Goal: Participate in discussion: Engage in conversation with other users on a specific topic

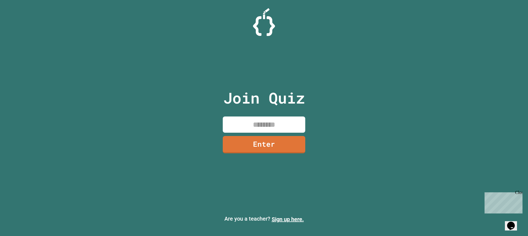
click at [295, 122] on input at bounding box center [264, 125] width 82 height 16
type input "********"
click at [280, 147] on link "Enter" at bounding box center [264, 144] width 80 height 18
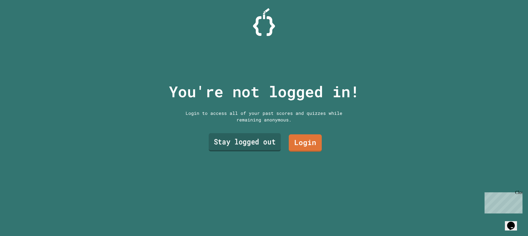
click at [254, 139] on link "Stay logged out" at bounding box center [245, 142] width 72 height 18
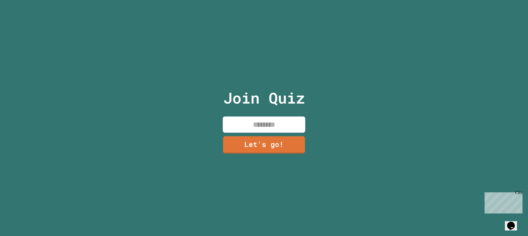
click at [266, 113] on div "Join Quiz Let's go!" at bounding box center [264, 118] width 93 height 236
click at [269, 131] on div "Join Quiz Let's go!" at bounding box center [264, 118] width 93 height 236
click at [272, 126] on input at bounding box center [264, 125] width 82 height 16
type input "*******"
click at [273, 143] on link "Let's go!" at bounding box center [264, 144] width 82 height 18
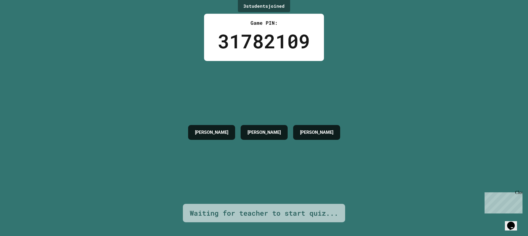
click at [273, 135] on h4 "[PERSON_NAME]" at bounding box center [263, 132] width 33 height 7
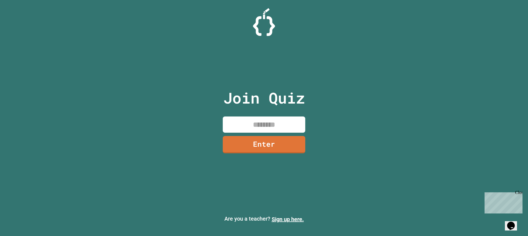
click at [247, 134] on div "Join Quiz Enter" at bounding box center [264, 118] width 93 height 209
click at [248, 128] on input at bounding box center [264, 125] width 82 height 16
click at [280, 148] on link "Enter" at bounding box center [263, 144] width 81 height 18
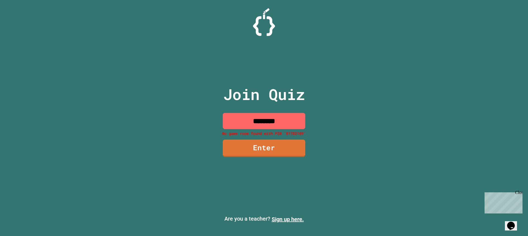
click at [291, 120] on input "********" at bounding box center [264, 121] width 82 height 16
click at [253, 122] on input "********" at bounding box center [264, 121] width 82 height 16
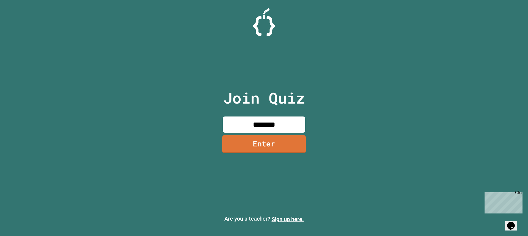
type input "********"
click at [253, 143] on link "Enter" at bounding box center [264, 144] width 84 height 18
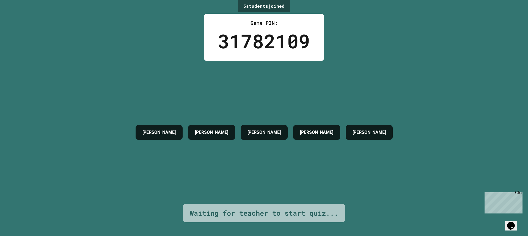
click at [294, 125] on div "[PERSON_NAME]" at bounding box center [316, 132] width 47 height 15
click at [308, 129] on h4 "[PERSON_NAME]" at bounding box center [316, 132] width 33 height 7
click at [318, 129] on h4 "[PERSON_NAME]" at bounding box center [316, 132] width 33 height 7
click at [300, 131] on h4 "[PERSON_NAME]" at bounding box center [316, 132] width 33 height 7
click at [296, 208] on div "Waiting for teacher to start quiz..." at bounding box center [264, 213] width 148 height 10
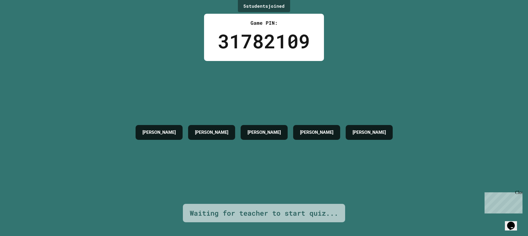
click at [322, 129] on h4 "[PERSON_NAME]" at bounding box center [316, 132] width 33 height 7
click at [221, 204] on div "Waiting for teacher to start quiz..." at bounding box center [264, 213] width 162 height 19
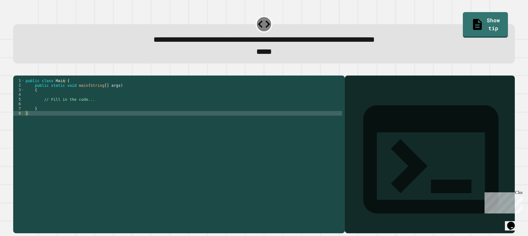
click at [100, 101] on div "public class Main { public static void main ( String [ ] args ) { // Fill in th…" at bounding box center [183, 148] width 318 height 140
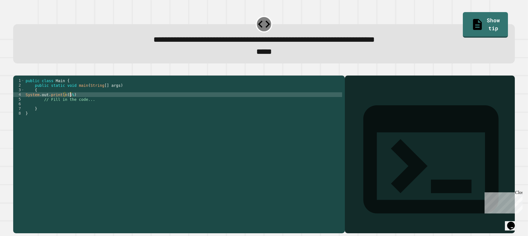
scroll to position [0, 3]
click at [77, 104] on div "public class Main { public static void main ( String [ ] args ) { System . out …" at bounding box center [183, 148] width 318 height 140
type textarea "**********"
click at [16, 71] on button "button" at bounding box center [16, 71] width 0 height 0
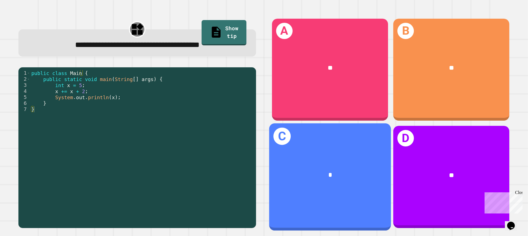
click at [312, 139] on div "C *" at bounding box center [330, 176] width 122 height 107
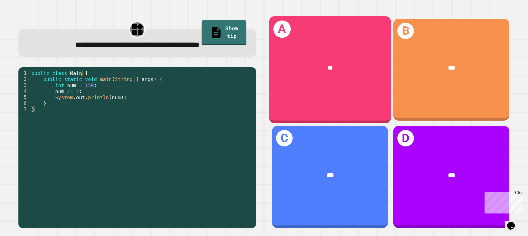
click at [364, 76] on div "**" at bounding box center [330, 68] width 122 height 36
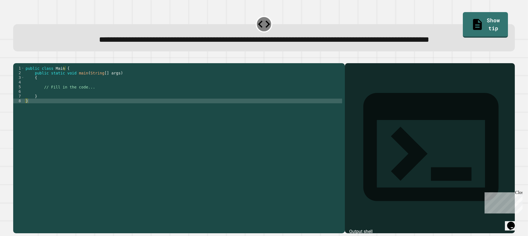
click at [85, 103] on div "public class Main { public static void main ( String [ ] args ) { // Fill in th…" at bounding box center [183, 136] width 318 height 140
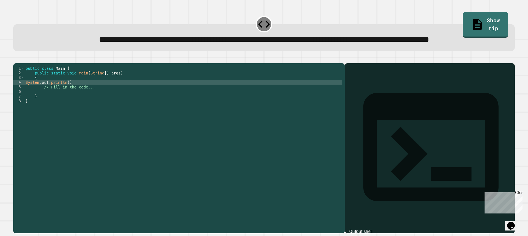
scroll to position [0, 2]
click at [61, 99] on div "public class Main { public static void main ( String [ ] args ) { System . out …" at bounding box center [183, 136] width 318 height 140
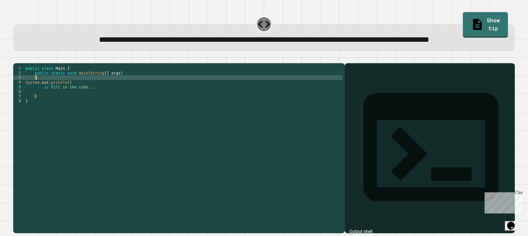
type textarea "*"
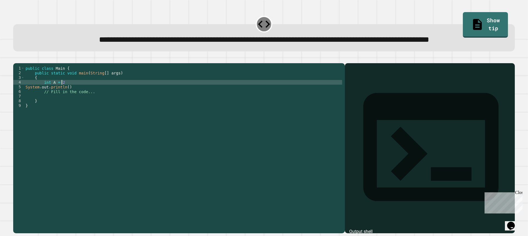
scroll to position [0, 2]
type textarea "**********"
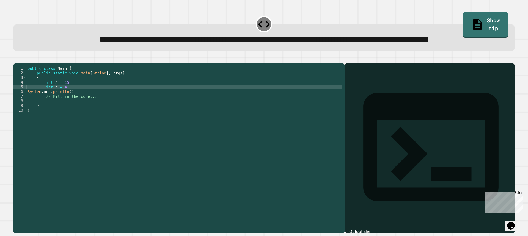
click at [68, 113] on div "public class Main { public static void main ( String [ ] args ) { int A = 15 in…" at bounding box center [184, 136] width 316 height 140
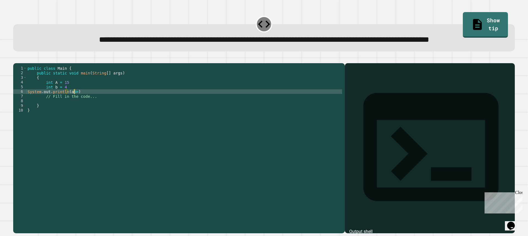
scroll to position [0, 3]
click at [137, 113] on div "public class Main { public static void main ( String [ ] args ) { int A = 15 in…" at bounding box center [184, 136] width 316 height 140
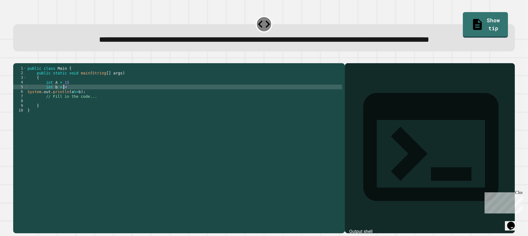
click at [69, 108] on div "public class Main { public static void main ( String [ ] args ) { int A = 15 in…" at bounding box center [184, 136] width 316 height 140
click at [72, 104] on div "public class Main { public static void main ( String [ ] args ) { int A = 15 in…" at bounding box center [184, 136] width 316 height 140
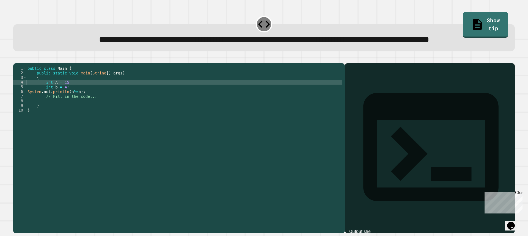
scroll to position [0, 2]
click at [16, 59] on icon "button" at bounding box center [16, 59] width 0 height 0
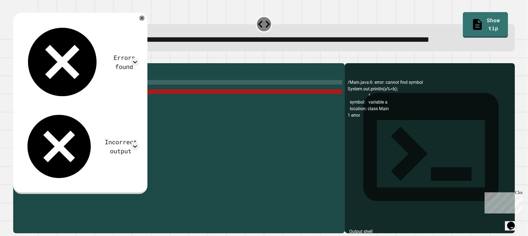
click at [70, 113] on div "public class Main { public static void main ( String [ ] args ) { int A = 15 ; …" at bounding box center [184, 136] width 316 height 140
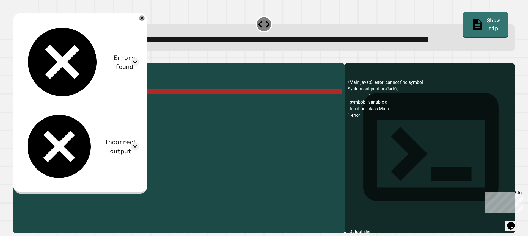
click at [55, 104] on div "public class Main { public static void main ( String [ ] args ) { int A = 15 ; …" at bounding box center [184, 136] width 316 height 140
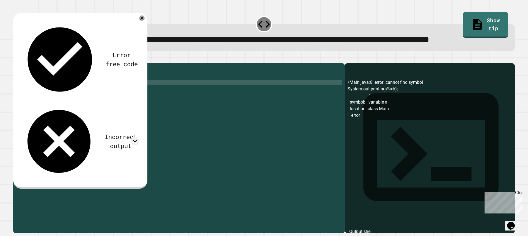
scroll to position [0, 2]
type textarea "**********"
click at [16, 59] on icon "button" at bounding box center [16, 59] width 0 height 0
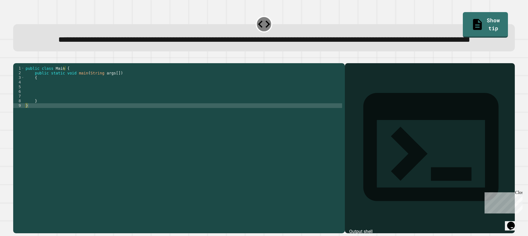
click at [178, 102] on div "public class Main { public static void main ( String args [ ]) { } }" at bounding box center [183, 136] width 318 height 140
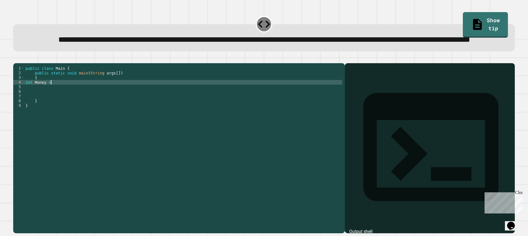
scroll to position [0, 2]
type textarea "**********"
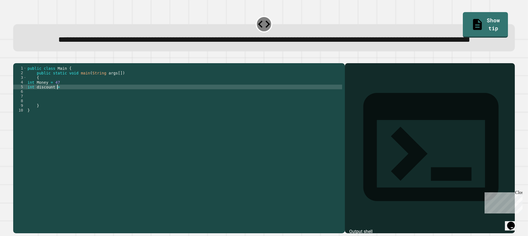
scroll to position [0, 2]
type textarea "**********"
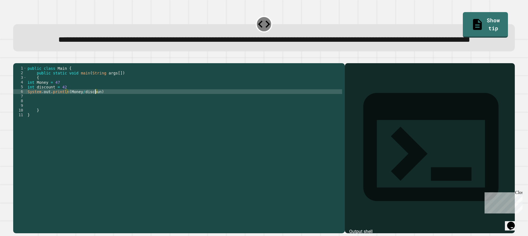
scroll to position [0, 5]
click at [167, 115] on div "public class Main { public static void main ( String args [ ]) { int Money = 47…" at bounding box center [184, 136] width 316 height 140
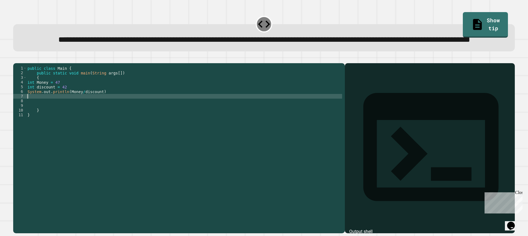
scroll to position [0, 0]
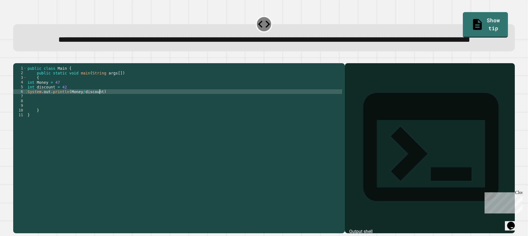
click at [169, 111] on div "public class Main { public static void main ( String args [ ]) { int Money = 47…" at bounding box center [184, 136] width 316 height 140
click at [151, 106] on div "public class Main { public static void main ( String args [ ]) { int Money = 47…" at bounding box center [184, 136] width 316 height 140
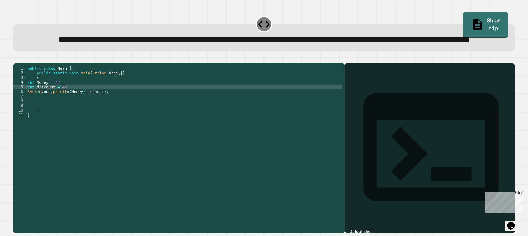
scroll to position [0, 2]
click at [133, 101] on div "public class Main { public static void main ( String args [ ]) { int Money = 47…" at bounding box center [184, 136] width 316 height 140
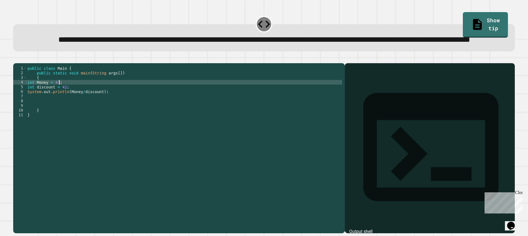
click at [125, 110] on div "public class Main { public static void main ( String args [ ]) { int Money = 47…" at bounding box center [184, 136] width 316 height 140
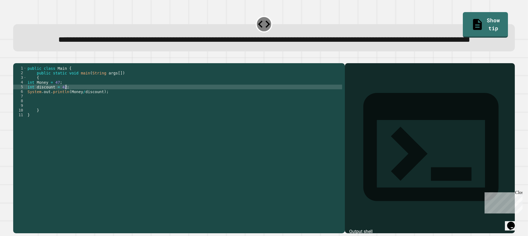
click at [125, 115] on div "public class Main { public static void main ( String args [ ]) { int Money = 47…" at bounding box center [184, 136] width 316 height 140
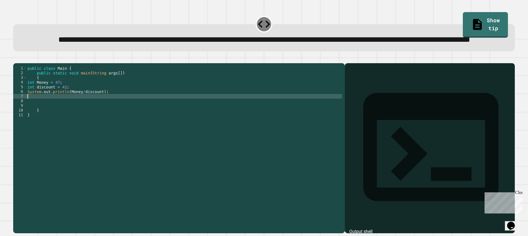
scroll to position [0, 0]
click at [16, 59] on icon "button" at bounding box center [16, 59] width 0 height 0
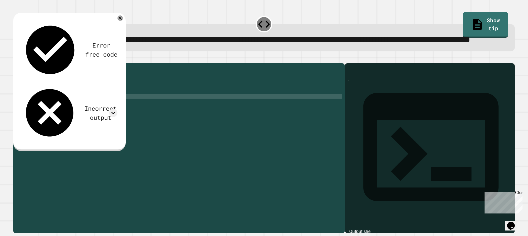
click at [33, 108] on div "public class Main { public static void main ( String args [ ]) { int Money = 47…" at bounding box center [184, 136] width 316 height 140
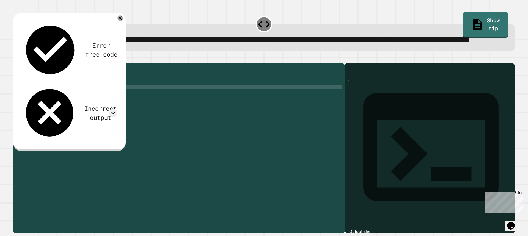
scroll to position [0, 1]
click at [33, 104] on div "public class Main { public static void main ( String args [ ]) { int Money = 47…" at bounding box center [184, 136] width 316 height 140
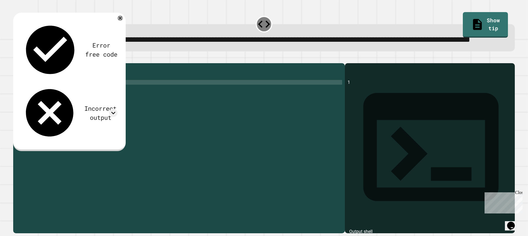
click at [26, 63] on div at bounding box center [263, 60] width 501 height 7
click at [16, 59] on icon "button" at bounding box center [16, 59] width 0 height 0
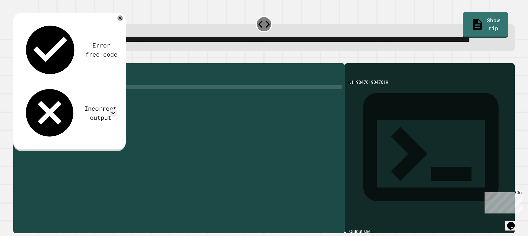
click at [65, 107] on div "public class Main { public static void main ( String args [ ]) { double Money =…" at bounding box center [184, 136] width 316 height 140
click at [79, 113] on div "public class Main { public static void main ( String args [ ]) { double Money =…" at bounding box center [184, 136] width 316 height 140
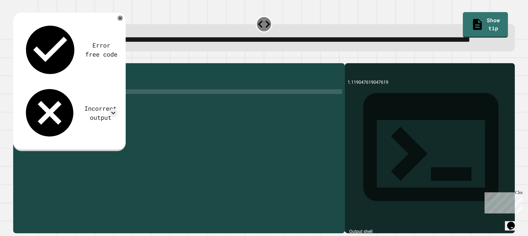
scroll to position [0, 4]
click at [16, 59] on icon "button" at bounding box center [16, 59] width 0 height 0
click at [118, 21] on icon at bounding box center [120, 18] width 7 height 7
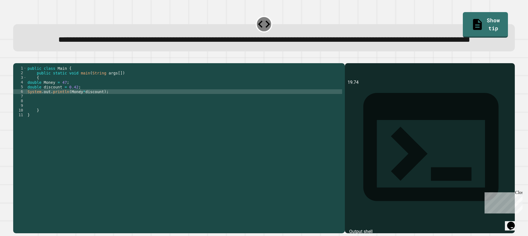
click at [68, 112] on div "public class Main { public static void main ( String args [ ]) { double Money =…" at bounding box center [184, 136] width 316 height 140
click at [16, 59] on icon "button" at bounding box center [16, 59] width 0 height 0
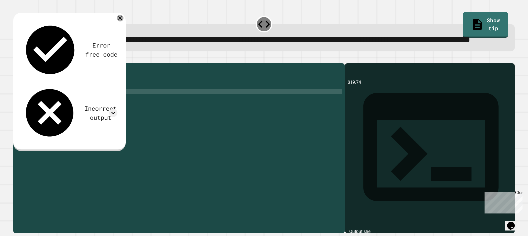
click at [120, 21] on icon at bounding box center [120, 18] width 7 height 7
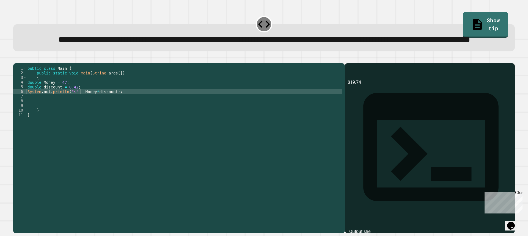
click at [40, 105] on div "public class Main { public static void main ( String args [ ]) { double Money =…" at bounding box center [184, 136] width 316 height 140
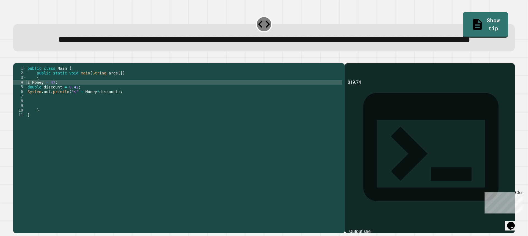
scroll to position [0, 0]
click at [16, 59] on icon "button" at bounding box center [16, 59] width 0 height 0
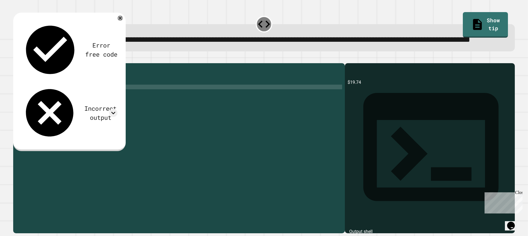
click at [40, 109] on div "public class Main { public static void main ( String args [ ]) { int Money = 47…" at bounding box center [184, 136] width 316 height 140
click at [93, 112] on div "public class Main { public static void main ( String args [ ]) { int Money = 47…" at bounding box center [184, 136] width 316 height 140
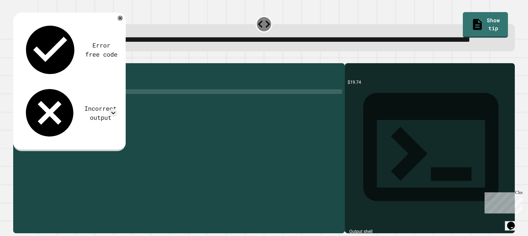
drag, startPoint x: 26, startPoint y: 107, endPoint x: 42, endPoint y: 110, distance: 16.2
click at [42, 110] on div "**********" at bounding box center [177, 131] width 329 height 131
drag, startPoint x: 121, startPoint y: 114, endPoint x: 116, endPoint y: 114, distance: 5.2
click at [116, 114] on div "public class Main { public static void main ( String args [ ]) { int Money = 47…" at bounding box center [184, 136] width 316 height 140
drag, startPoint x: 116, startPoint y: 114, endPoint x: 20, endPoint y: 112, distance: 96.5
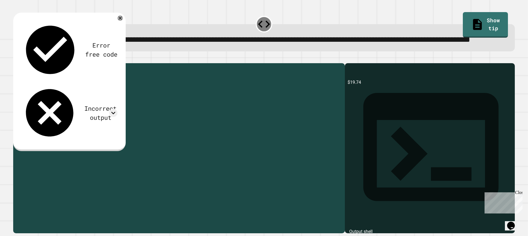
click at [20, 112] on div "**********" at bounding box center [177, 131] width 329 height 131
type textarea "**********"
click at [64, 106] on div "public class Main { public static void main ( String args [ ]) { int Money = 47…" at bounding box center [184, 136] width 316 height 140
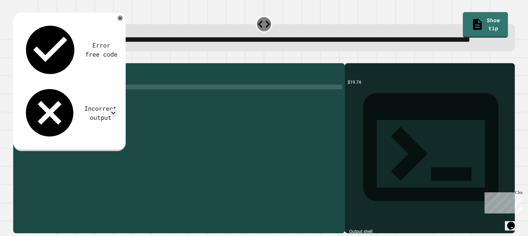
scroll to position [0, 3]
type textarea "**********"
click at [80, 116] on div "public class Main { public static void main ( String args [ ]) { int Money = 47…" at bounding box center [184, 136] width 316 height 140
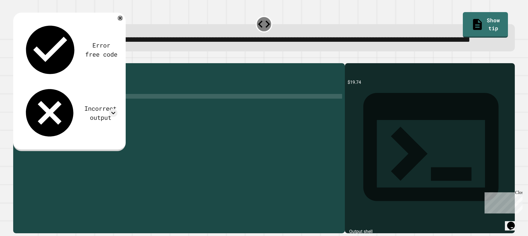
scroll to position [0, 0]
click at [55, 112] on div "public class Main { public static void main ( String args [ ]) { int Money = 47…" at bounding box center [184, 136] width 316 height 140
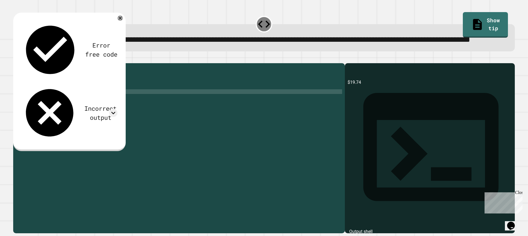
type textarea "*"
type textarea "**********"
click at [87, 111] on div "public class Main { public static void main ( String args [ ]) { int Money = 47…" at bounding box center [184, 136] width 316 height 140
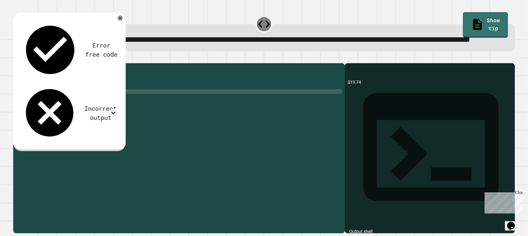
type textarea "**********"
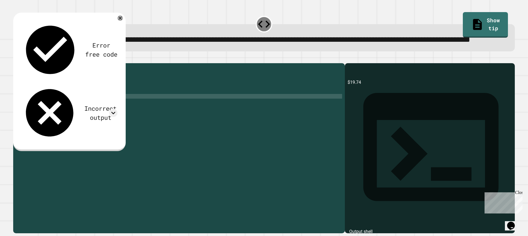
click at [84, 118] on div "public class Main { public static void main ( String args [ ]) { int Money = 47…" at bounding box center [184, 136] width 316 height 140
click at [16, 59] on button "button" at bounding box center [16, 59] width 0 height 0
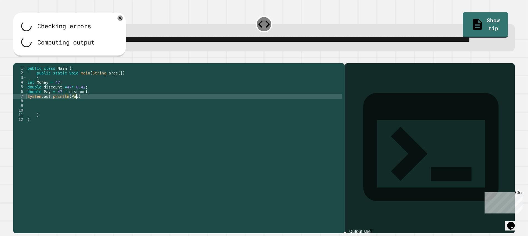
click at [83, 118] on div "public class Main { public static void main ( String args [ ]) { int Money = 47…" at bounding box center [184, 136] width 316 height 140
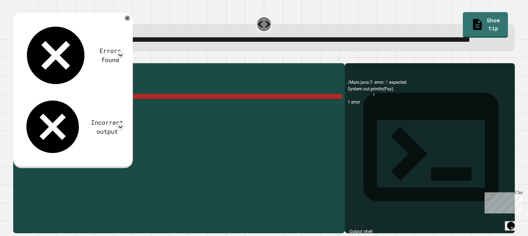
scroll to position [0, 3]
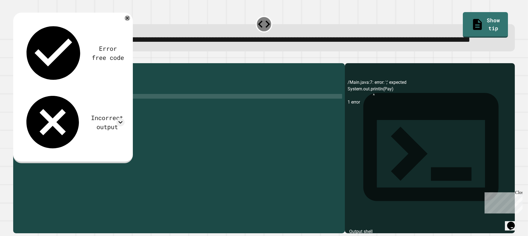
type textarea "**********"
click at [16, 59] on icon "button" at bounding box center [16, 59] width 0 height 0
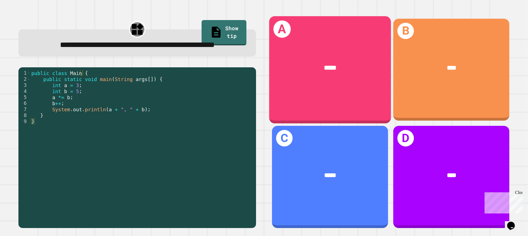
click at [364, 105] on div "A *****" at bounding box center [330, 69] width 122 height 107
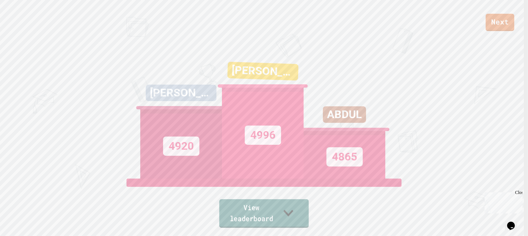
click at [237, 215] on link "View leaderboard" at bounding box center [264, 213] width 90 height 29
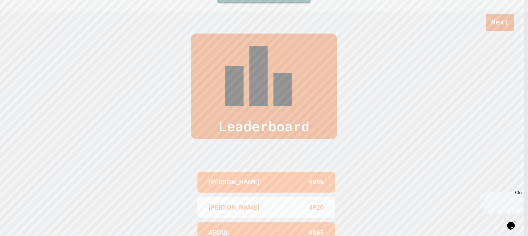
scroll to position [234, 0]
